Goal: Check status: Check status

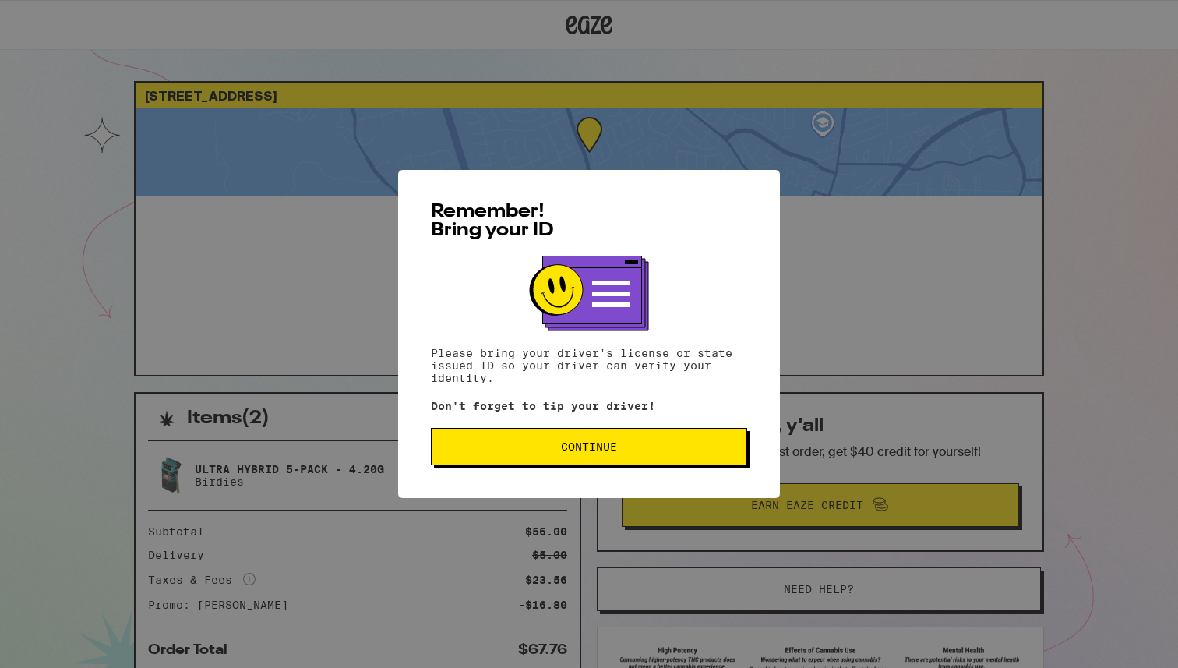
click at [618, 448] on span "Continue" at bounding box center [589, 446] width 290 height 11
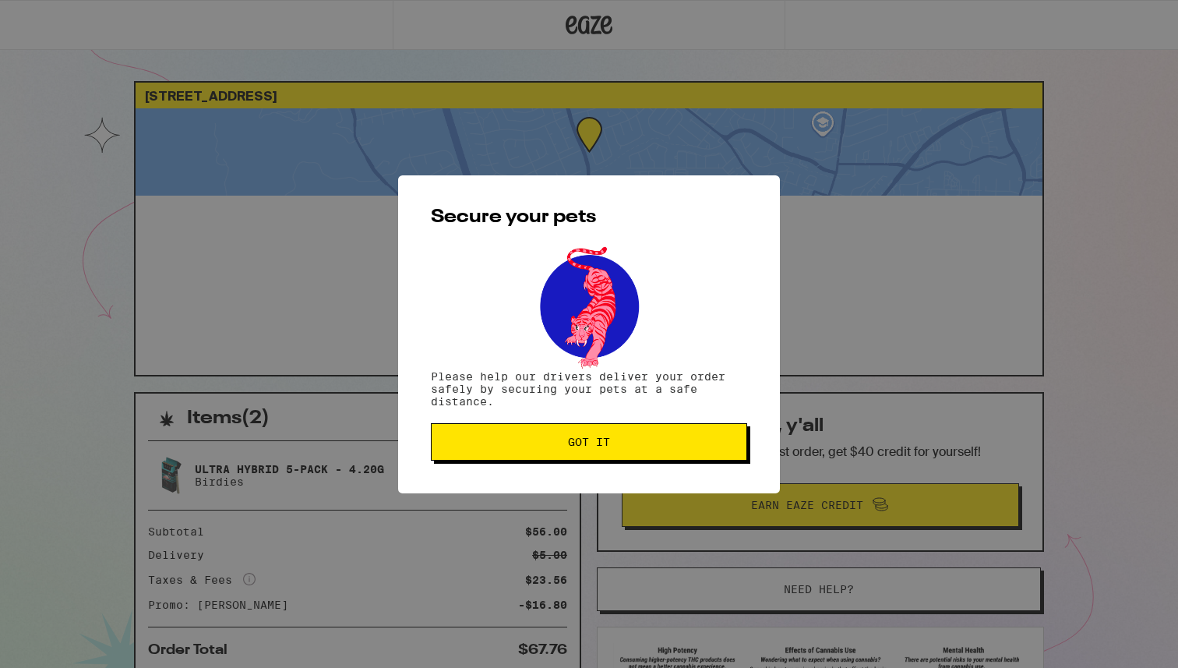
click at [618, 447] on span "Got it" at bounding box center [589, 441] width 290 height 11
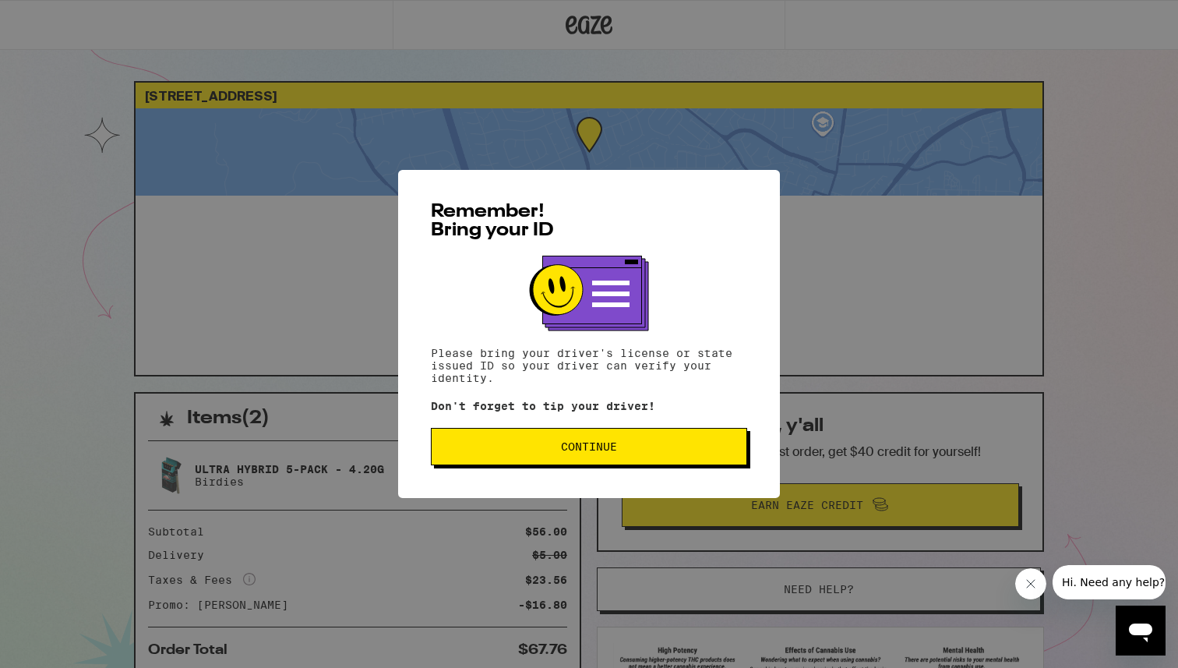
click at [625, 459] on button "Continue" at bounding box center [589, 446] width 316 height 37
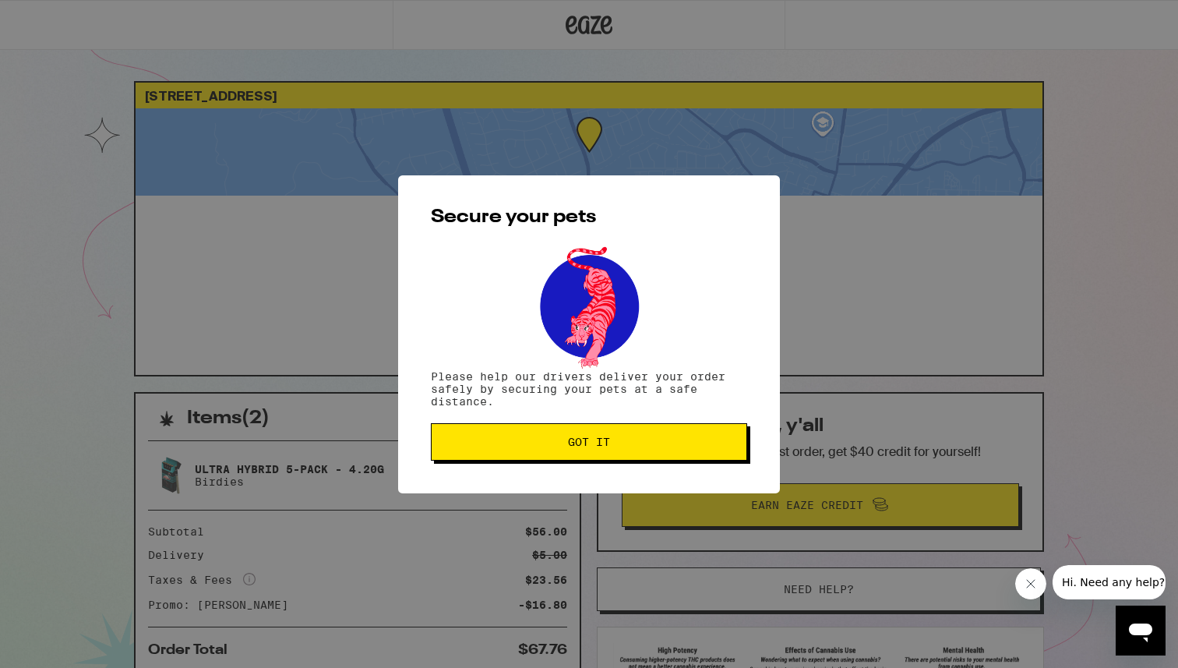
click at [484, 453] on button "Got it" at bounding box center [589, 441] width 316 height 37
